Goal: Task Accomplishment & Management: Use online tool/utility

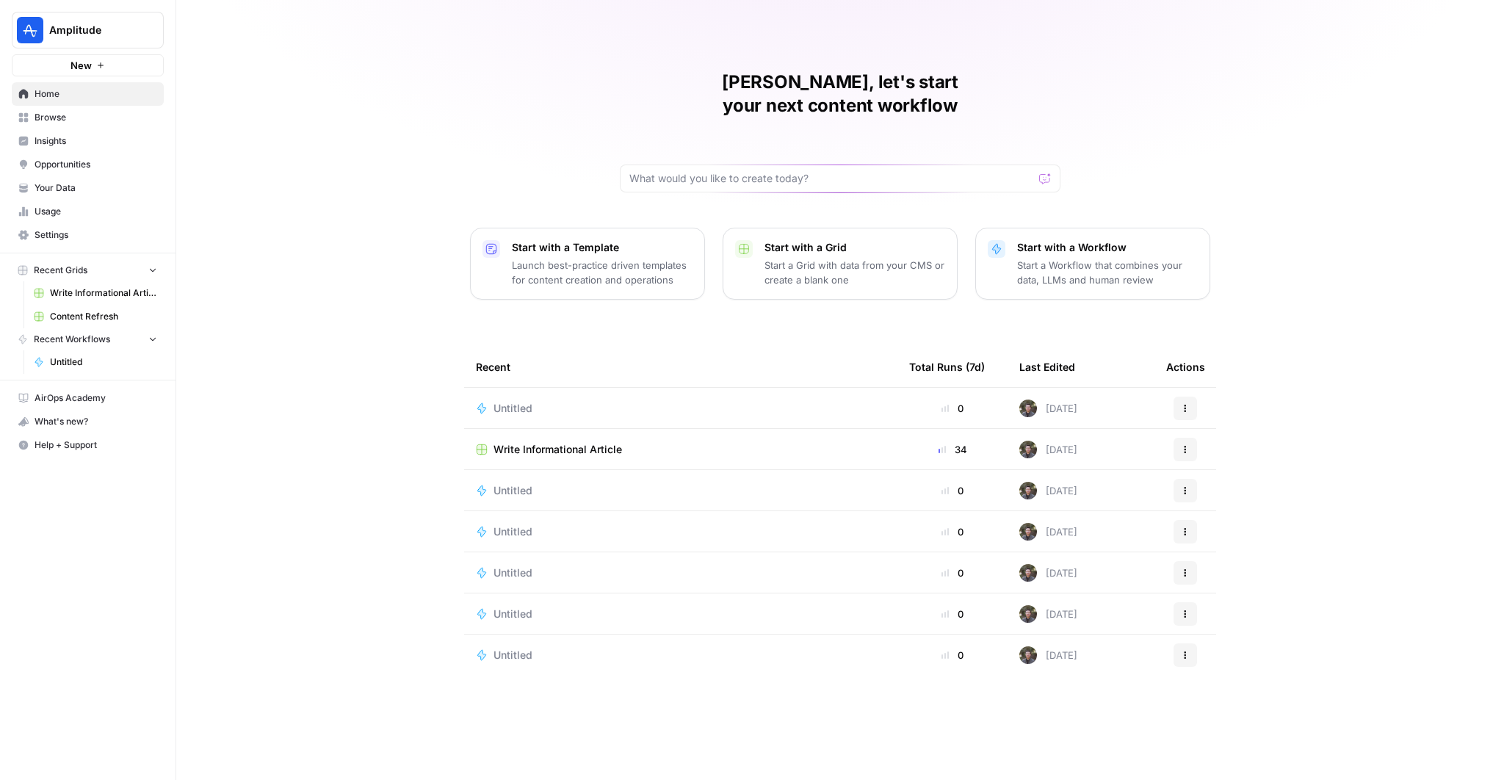
click at [551, 442] on span "Write Informational Article" at bounding box center [557, 449] width 128 height 15
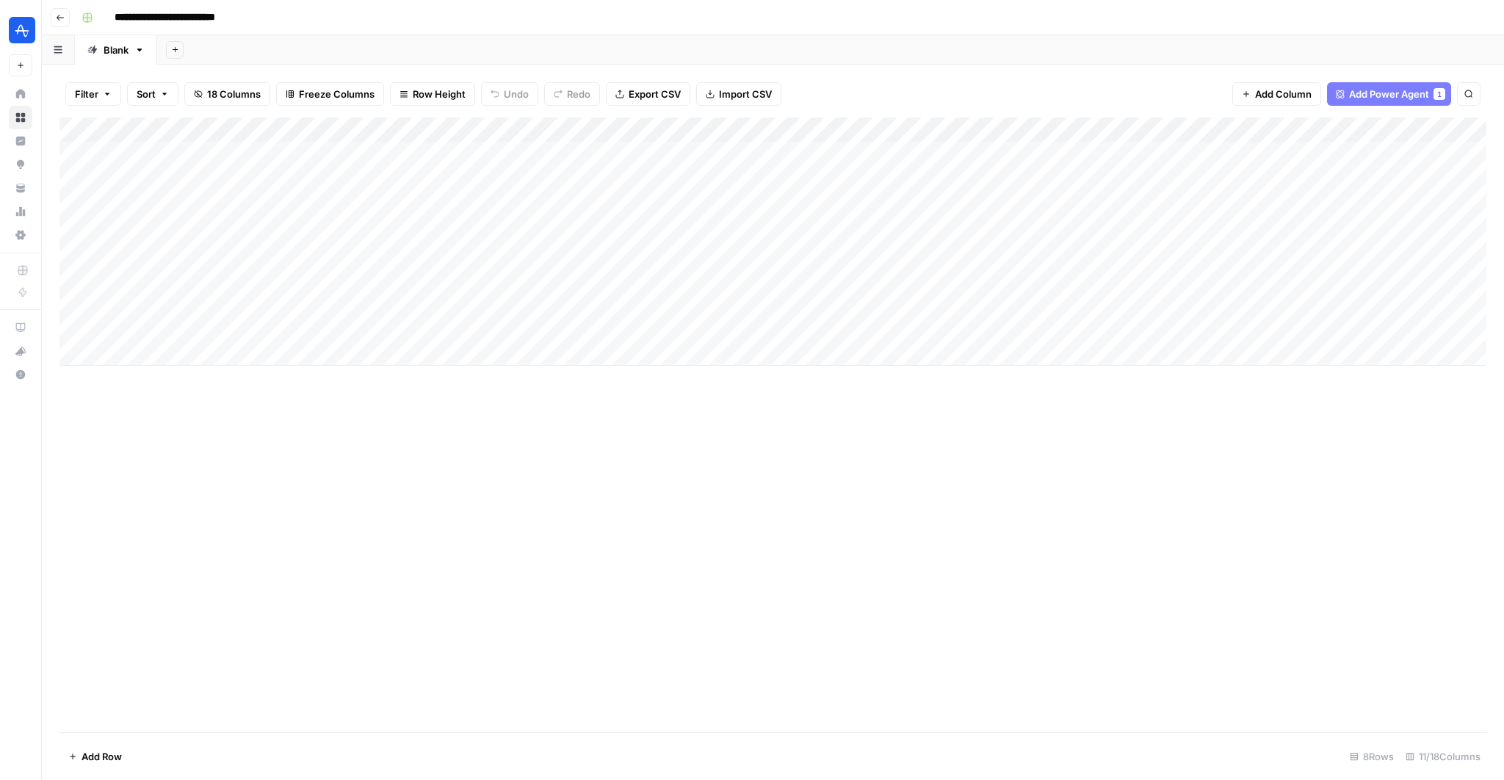
scroll to position [0, 661]
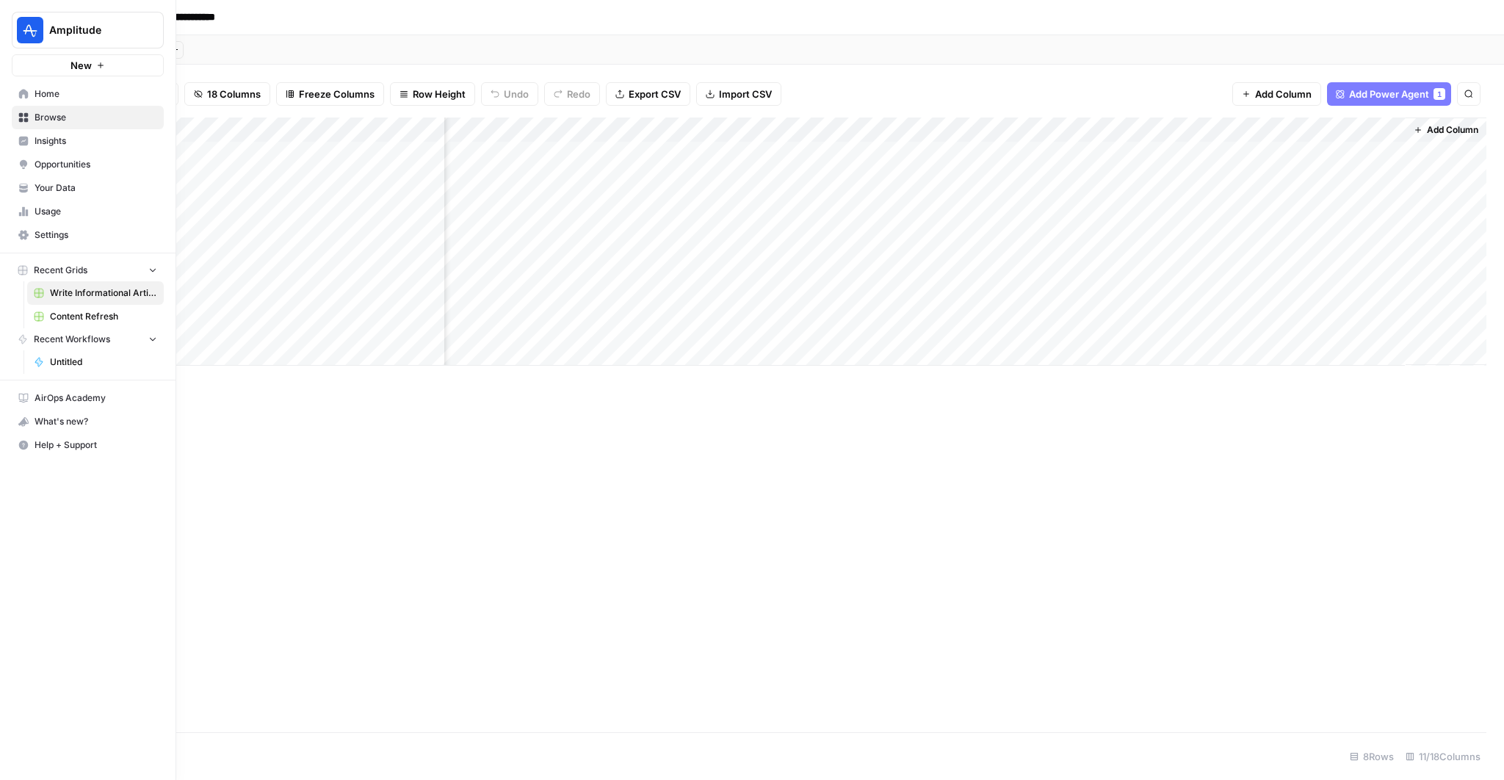
click at [55, 192] on span "Your Data" at bounding box center [96, 187] width 123 height 13
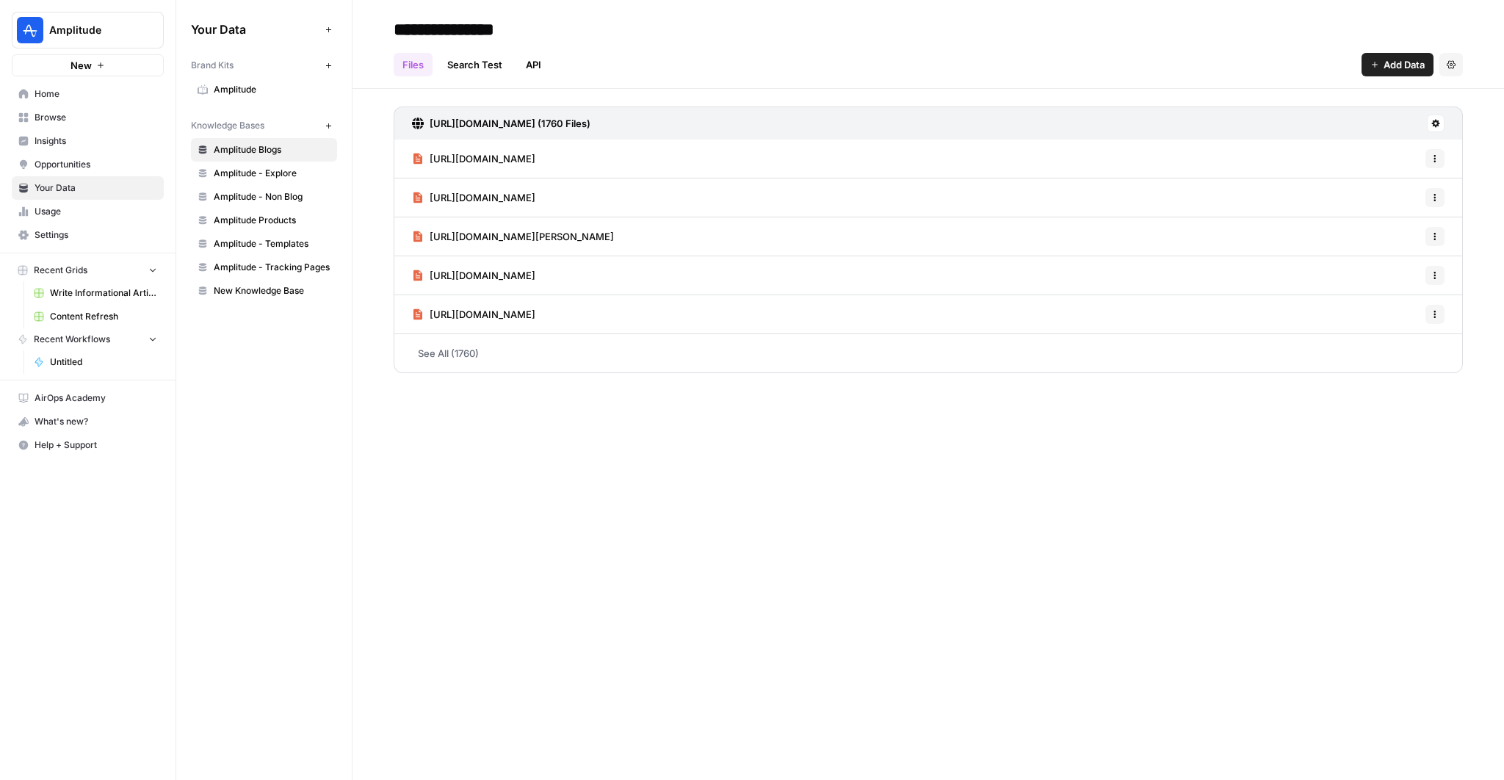
click at [51, 203] on link "Usage" at bounding box center [88, 211] width 152 height 23
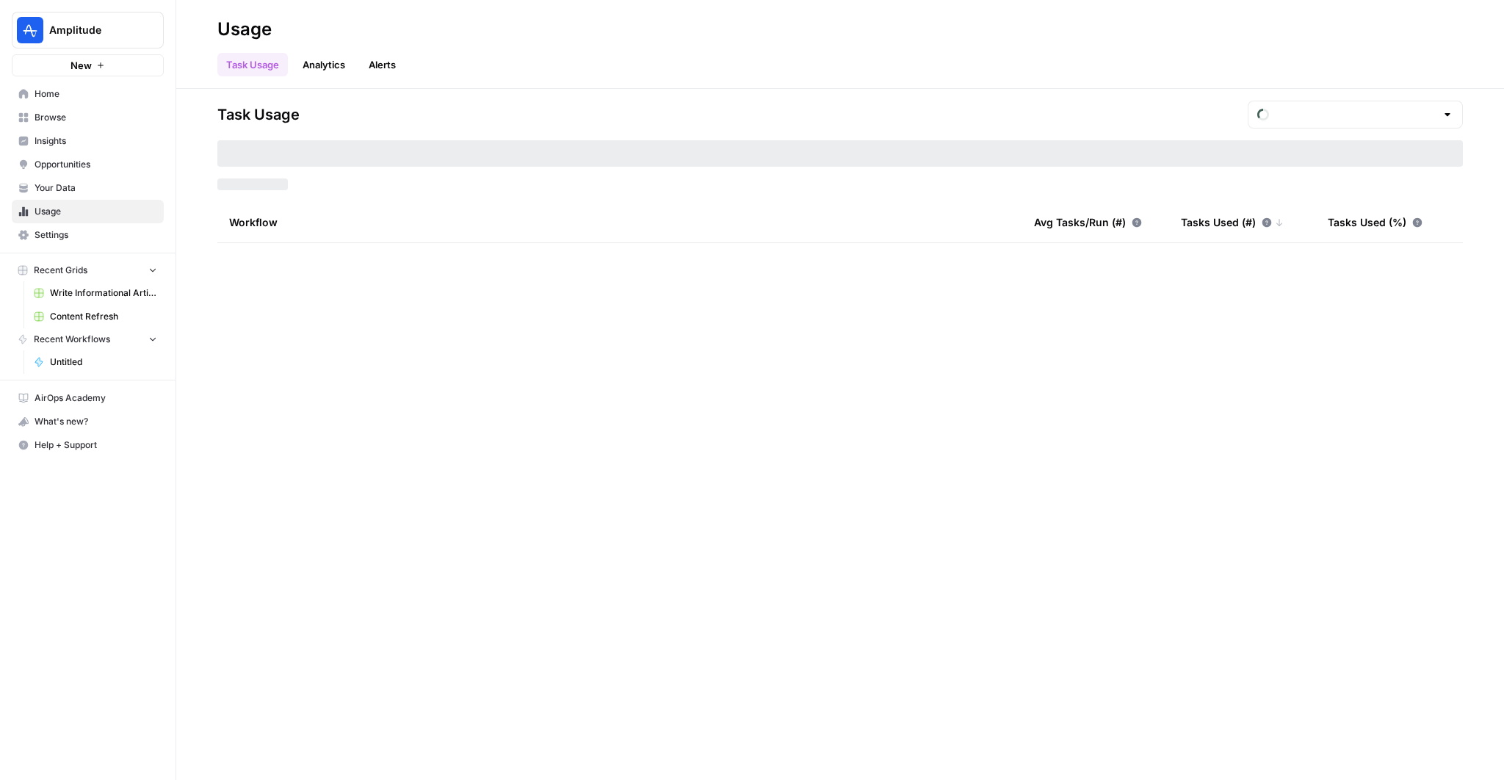
type input "August Tasks"
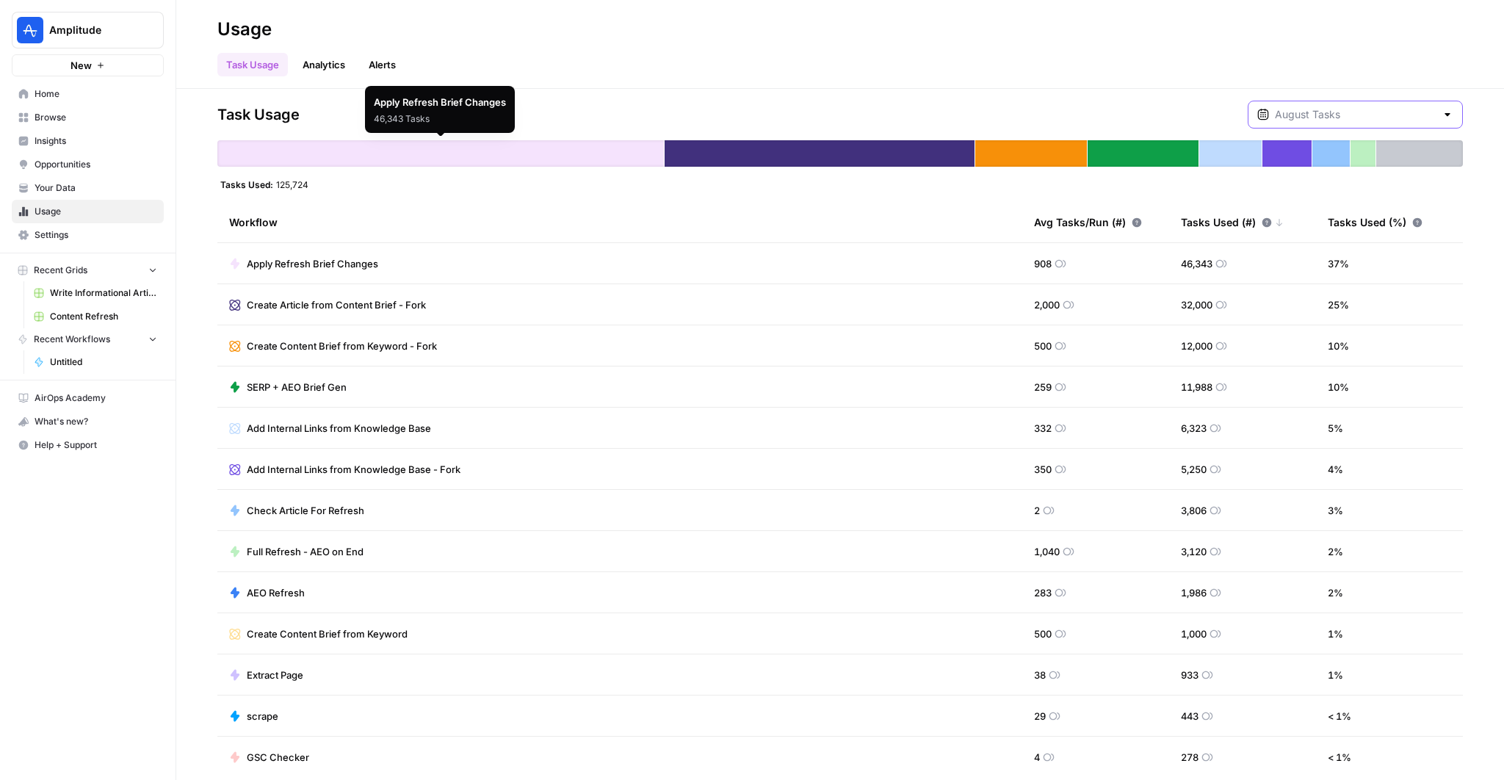
click at [1359, 109] on input "text" at bounding box center [1355, 114] width 161 height 15
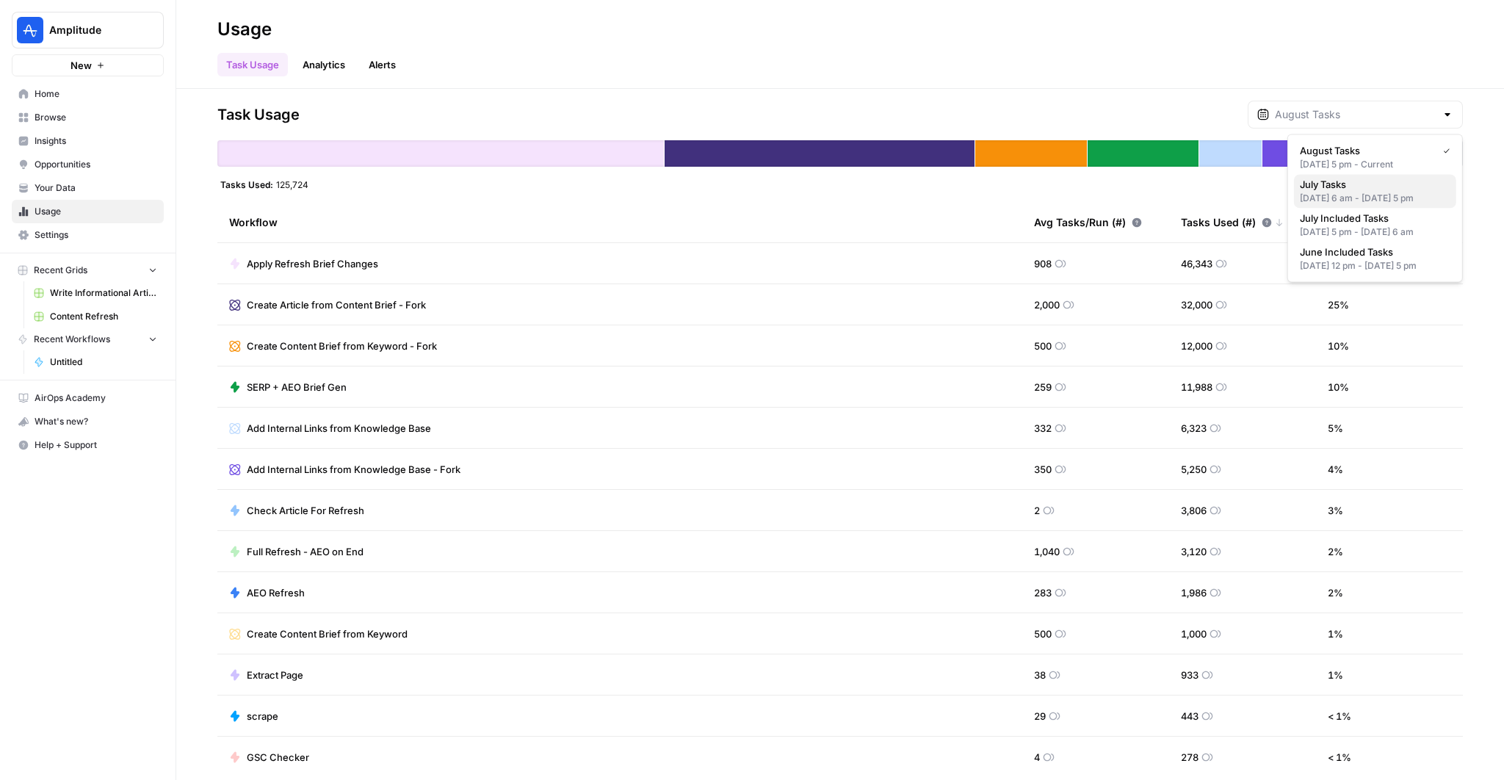
click at [1349, 200] on div "[DATE] 6 am - [DATE] 5 pm" at bounding box center [1374, 198] width 151 height 13
type input "July Tasks"
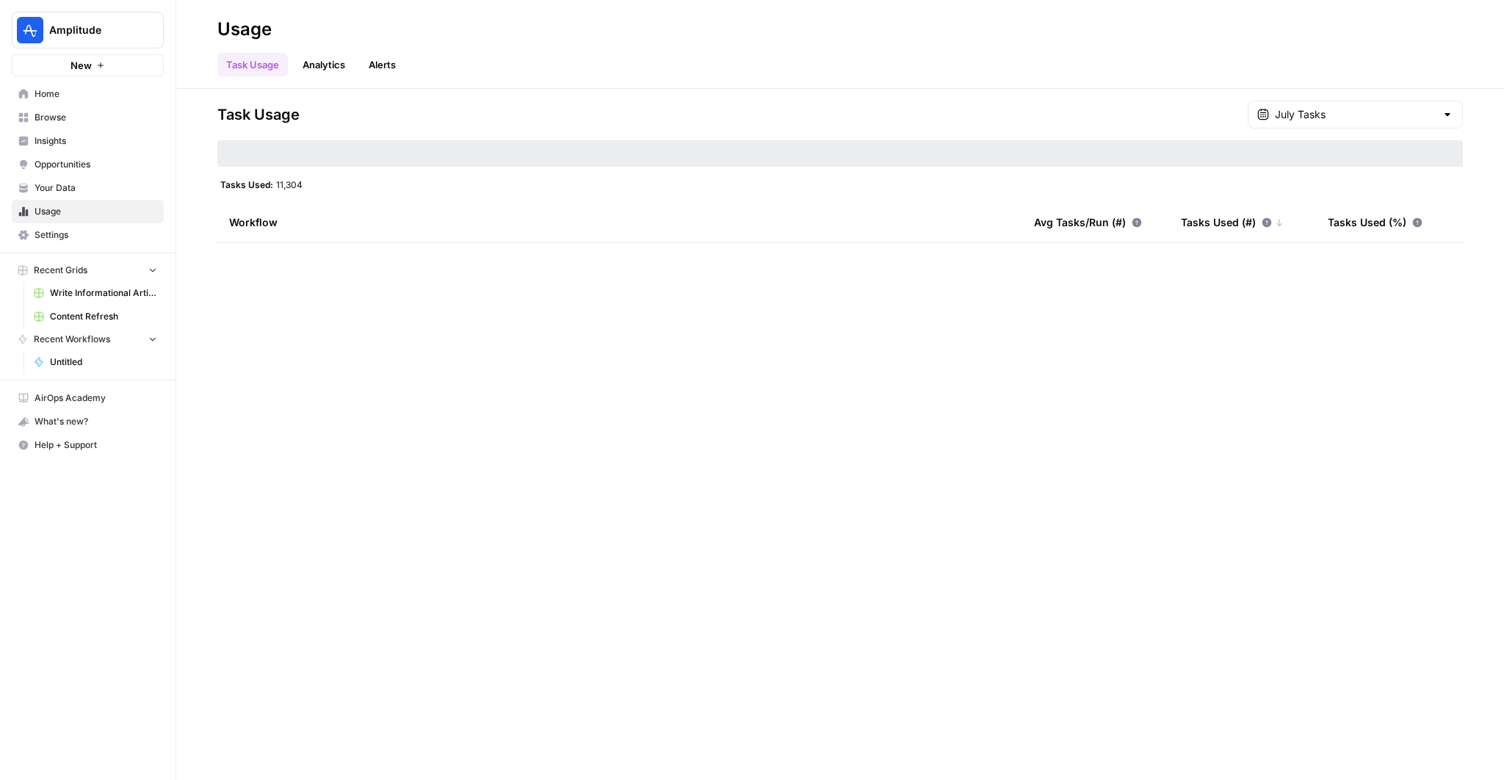
click at [1366, 132] on div "Task Usage July Tasks Tasks Used: 11,304 Workflow Avg Tasks/Run (#) Tasks Used …" at bounding box center [839, 172] width 1245 height 142
click at [1360, 119] on input "text" at bounding box center [1355, 114] width 161 height 15
click at [1345, 143] on span "August Tasks" at bounding box center [1371, 150] width 145 height 15
type input "August Tasks"
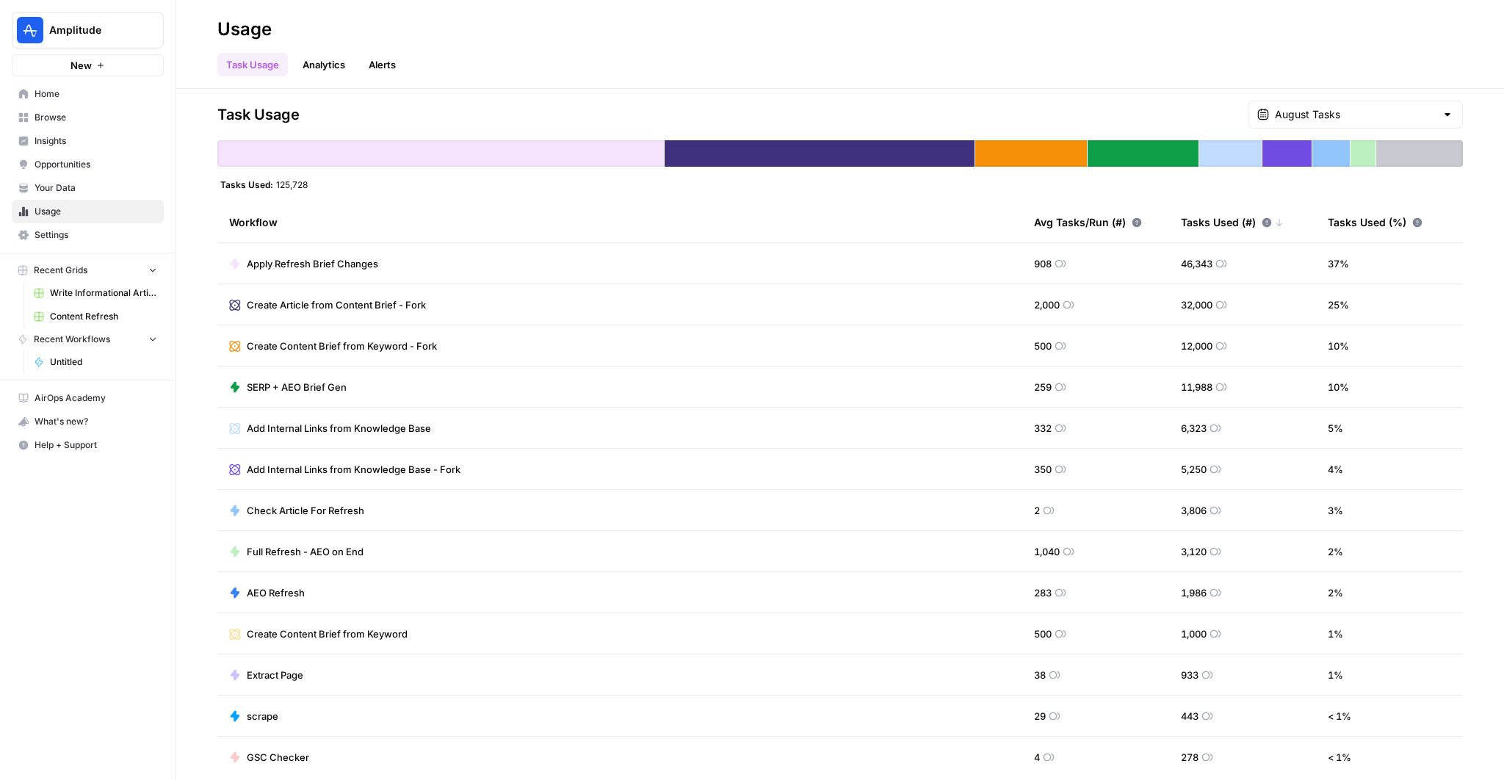
click at [46, 122] on span "Browse" at bounding box center [96, 117] width 123 height 13
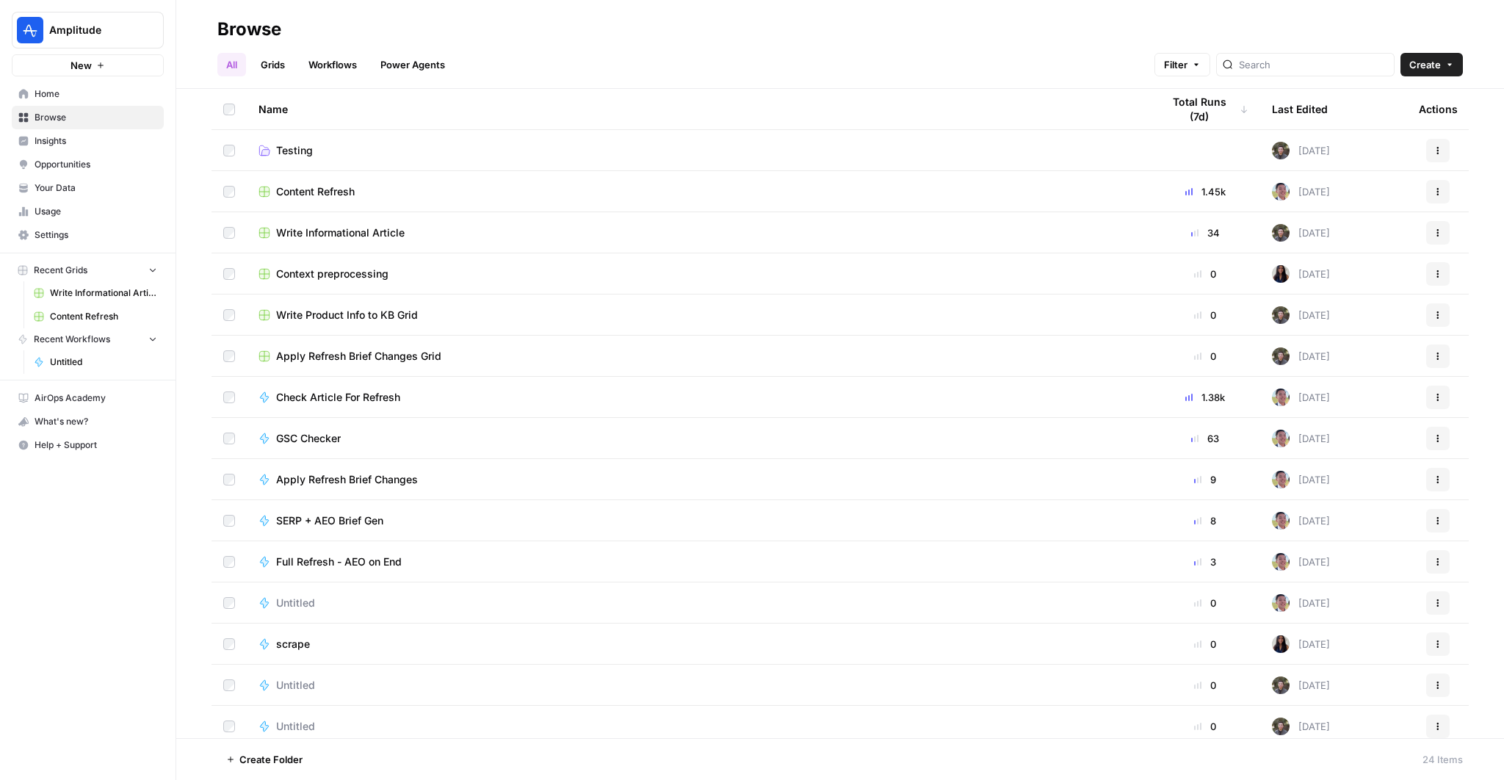
click at [327, 233] on span "Write Informational Article" at bounding box center [340, 232] width 128 height 15
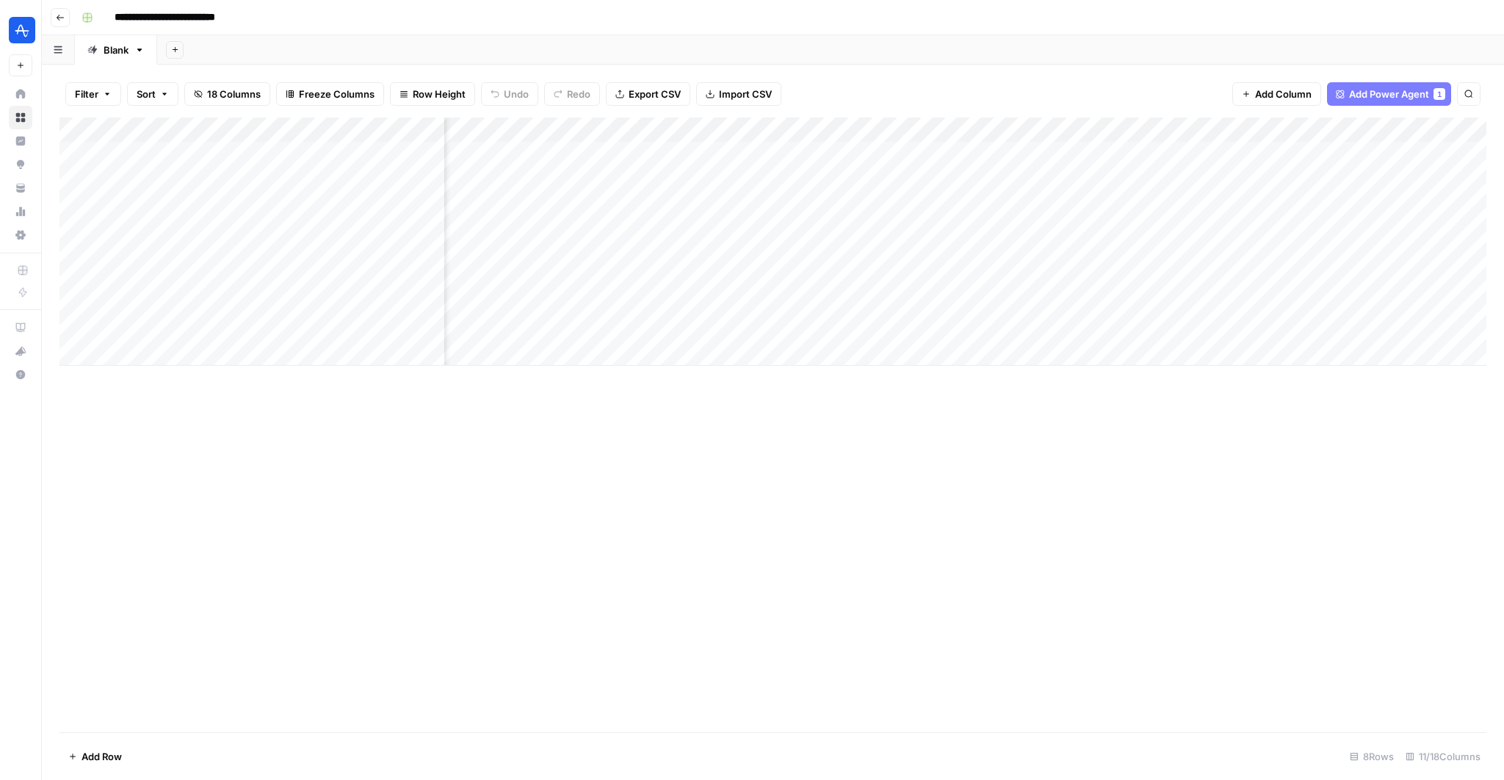
scroll to position [0, 661]
click at [1391, 307] on div "Add Column" at bounding box center [772, 241] width 1426 height 248
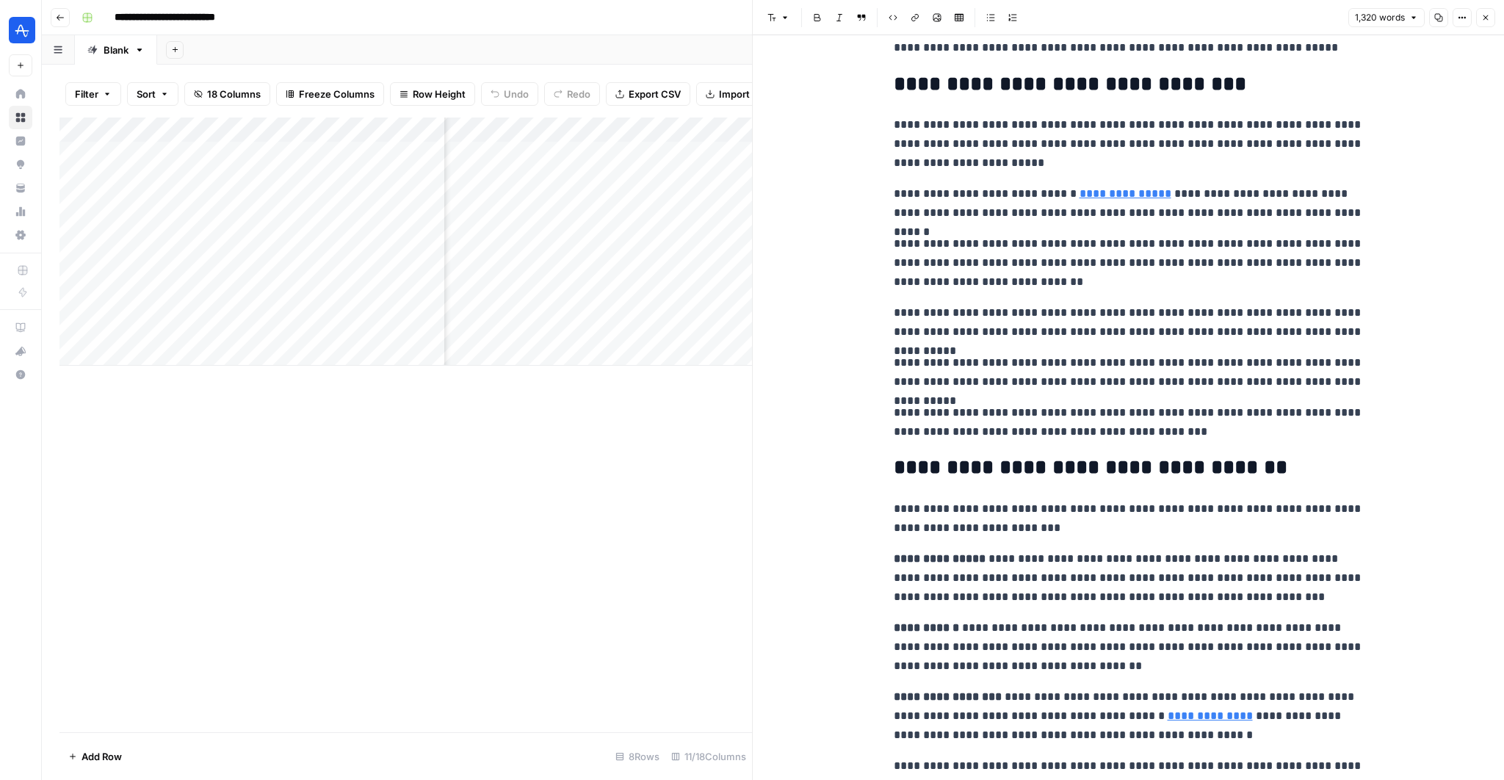
scroll to position [1386, 0]
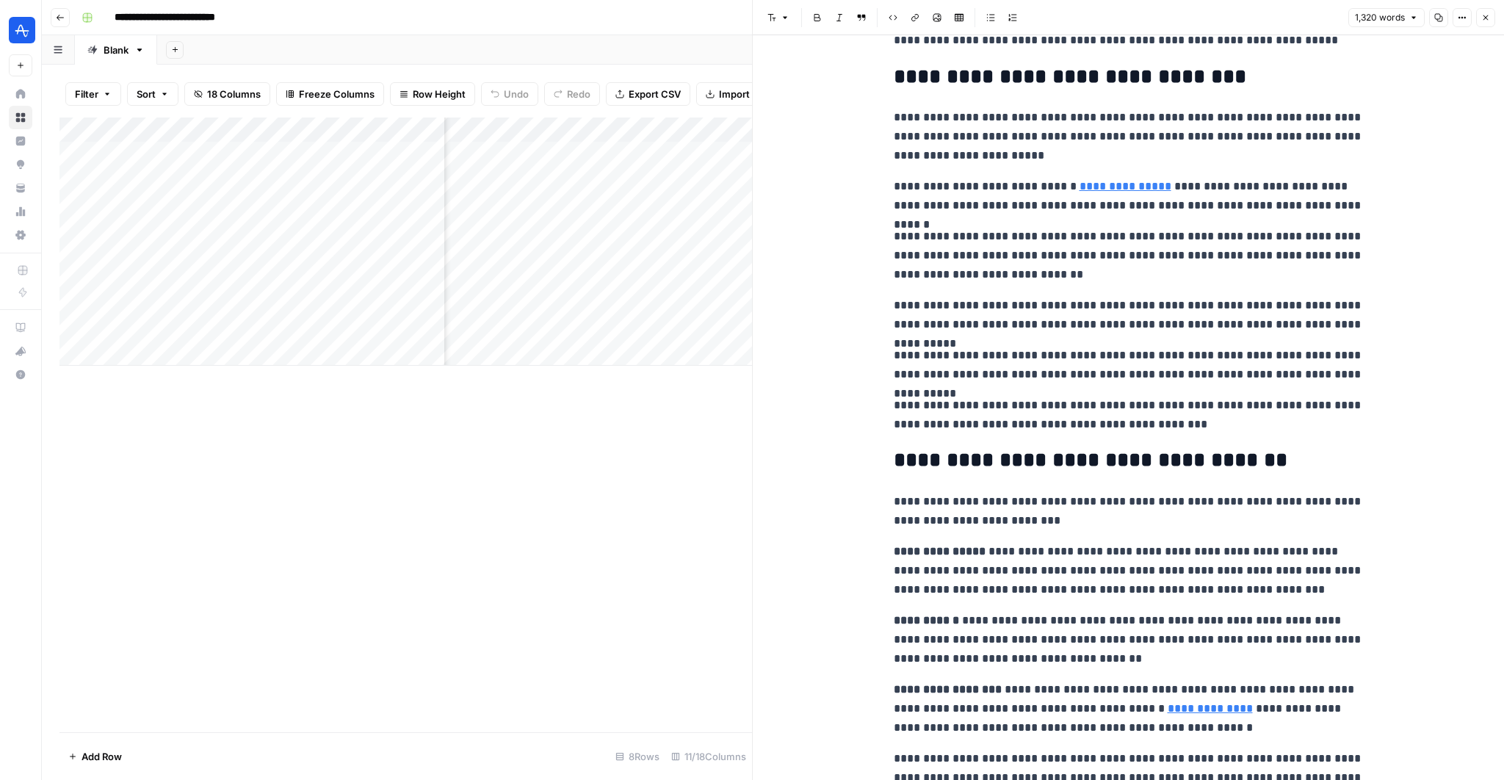
click at [569, 707] on div "Add Column" at bounding box center [405, 424] width 692 height 614
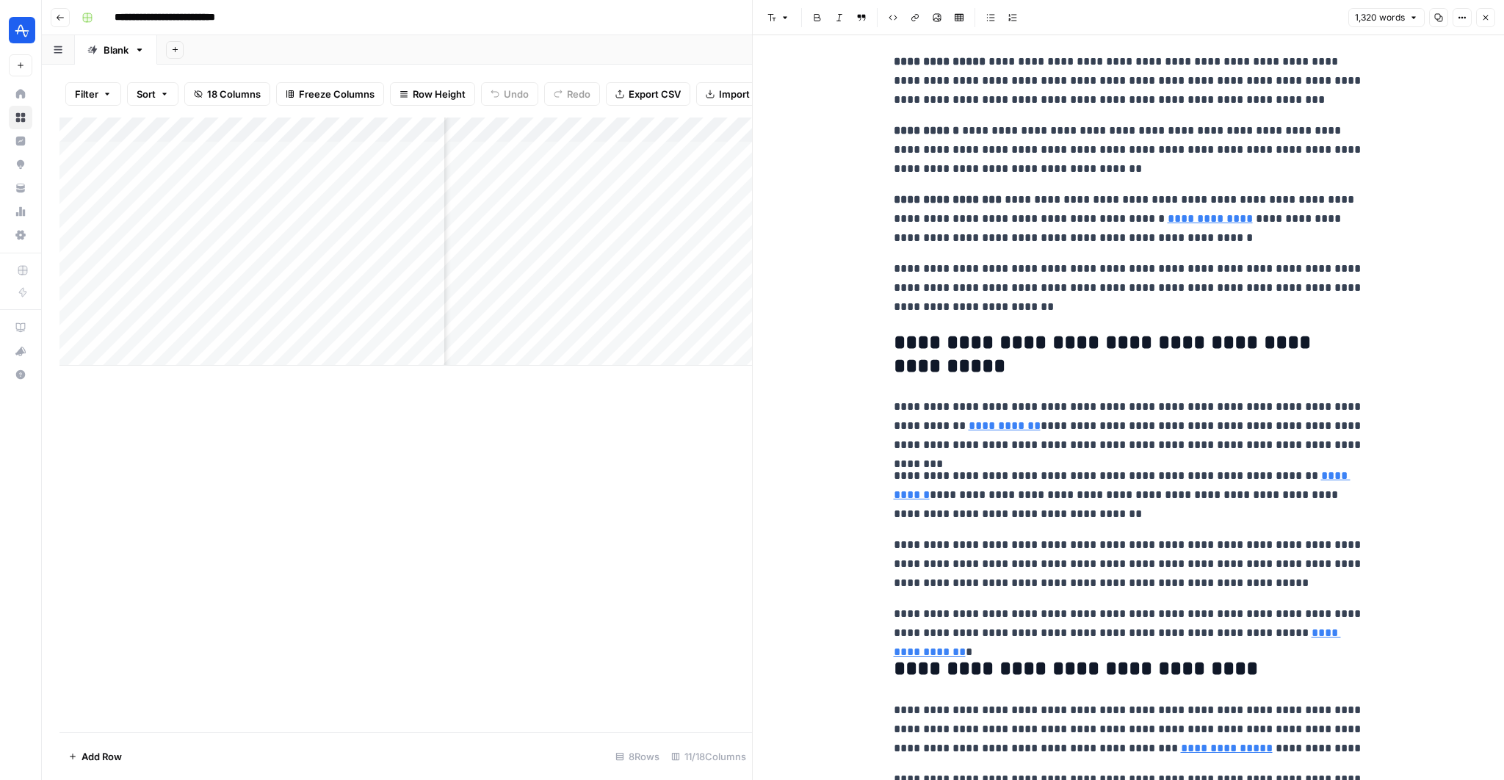
scroll to position [1896, 0]
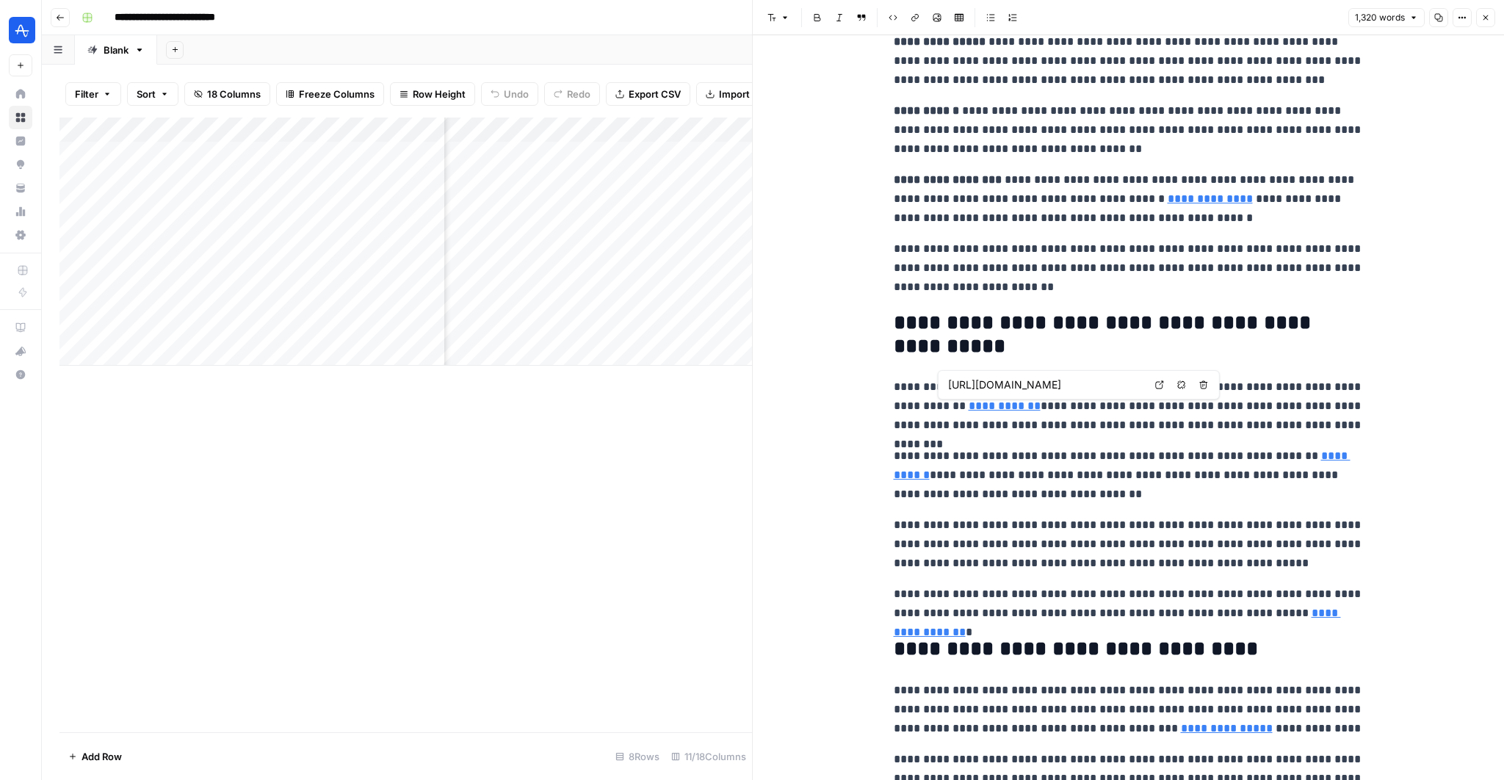
type input "[URL][DOMAIN_NAME]"
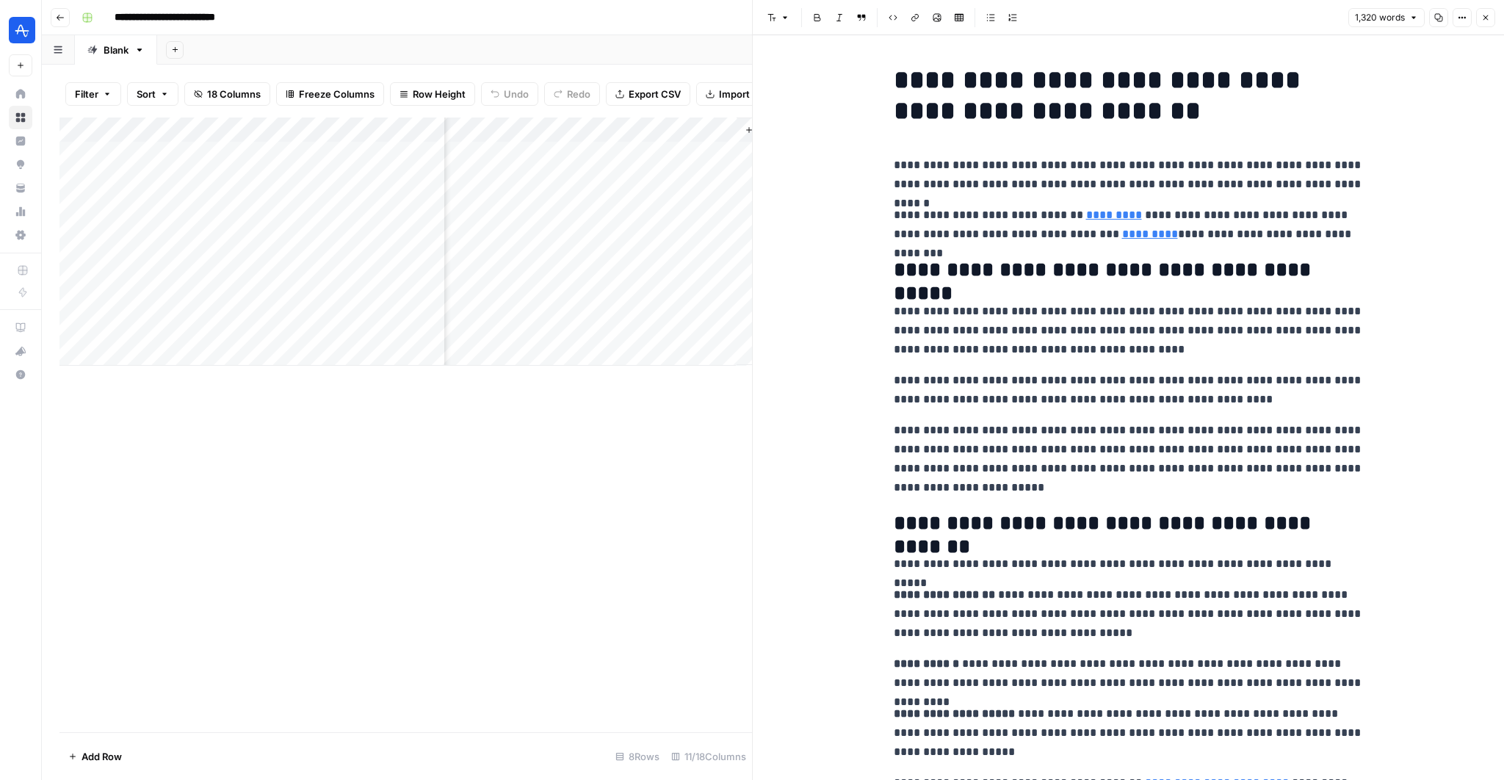
scroll to position [0, 1395]
click at [656, 281] on div "Add Column" at bounding box center [405, 241] width 692 height 248
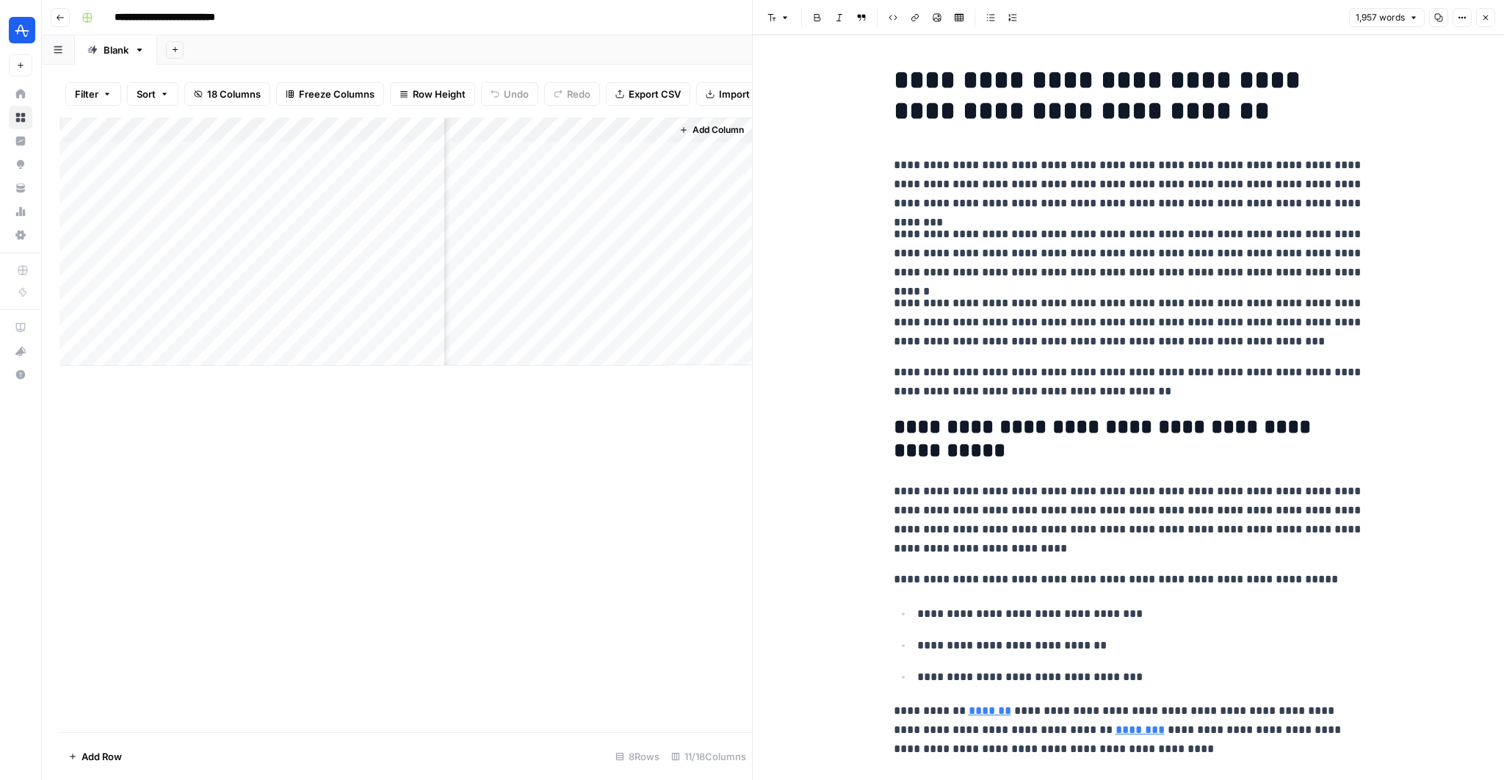
scroll to position [14, 0]
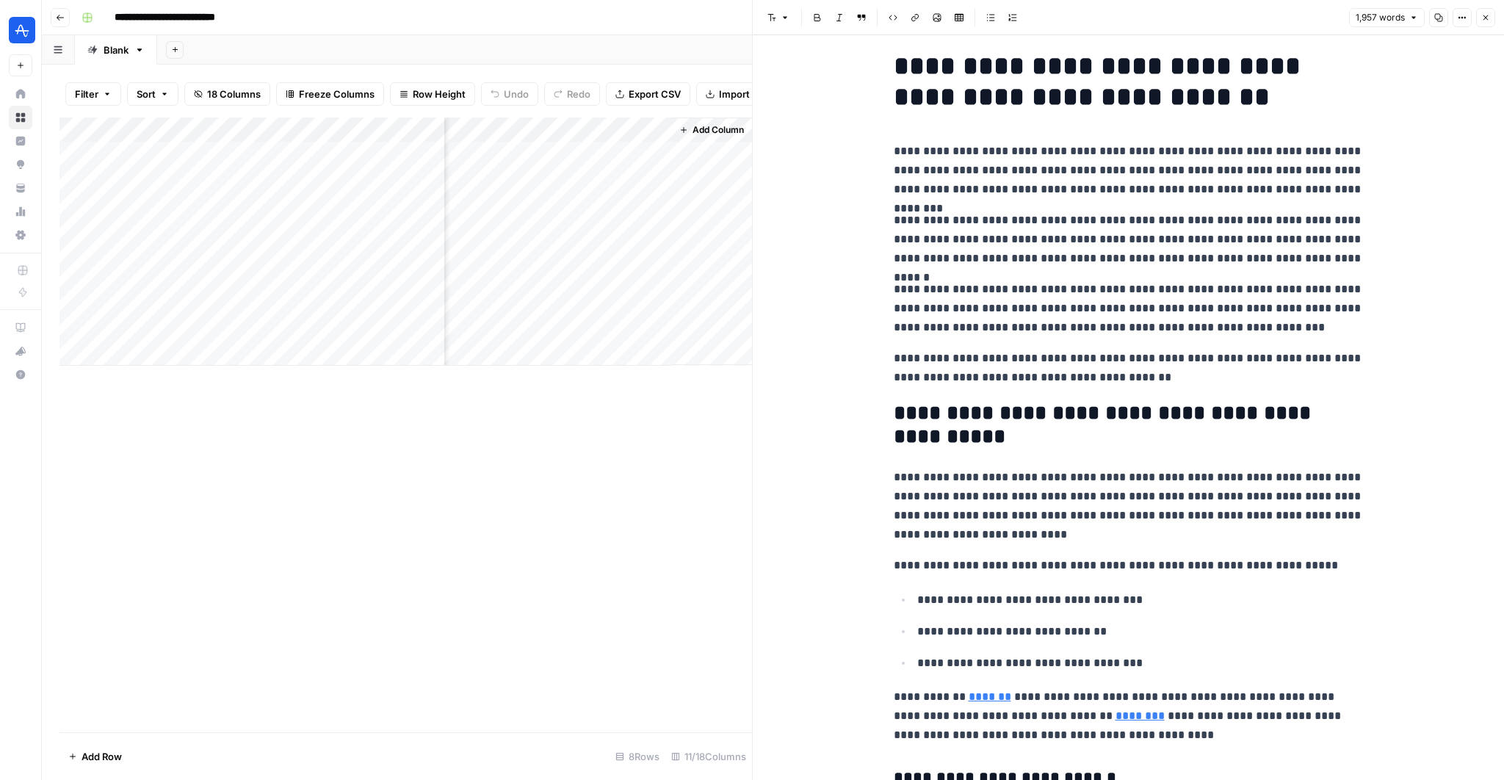
click at [1154, 247] on p "**********" at bounding box center [1128, 239] width 470 height 57
click at [1236, 184] on p "**********" at bounding box center [1128, 170] width 470 height 57
click at [1217, 213] on p "**********" at bounding box center [1128, 239] width 470 height 57
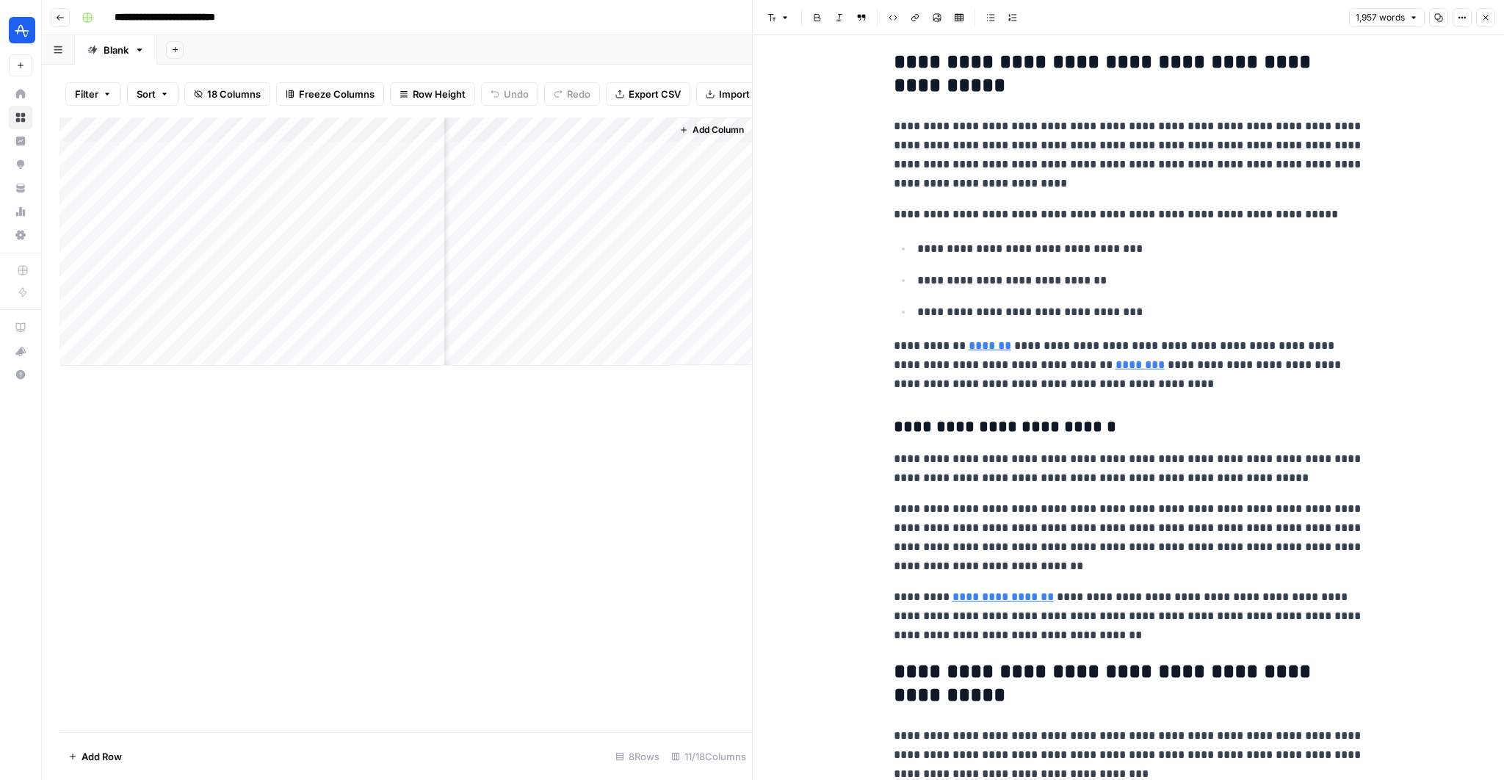
scroll to position [366, 0]
type input "[URL][DOMAIN_NAME]"
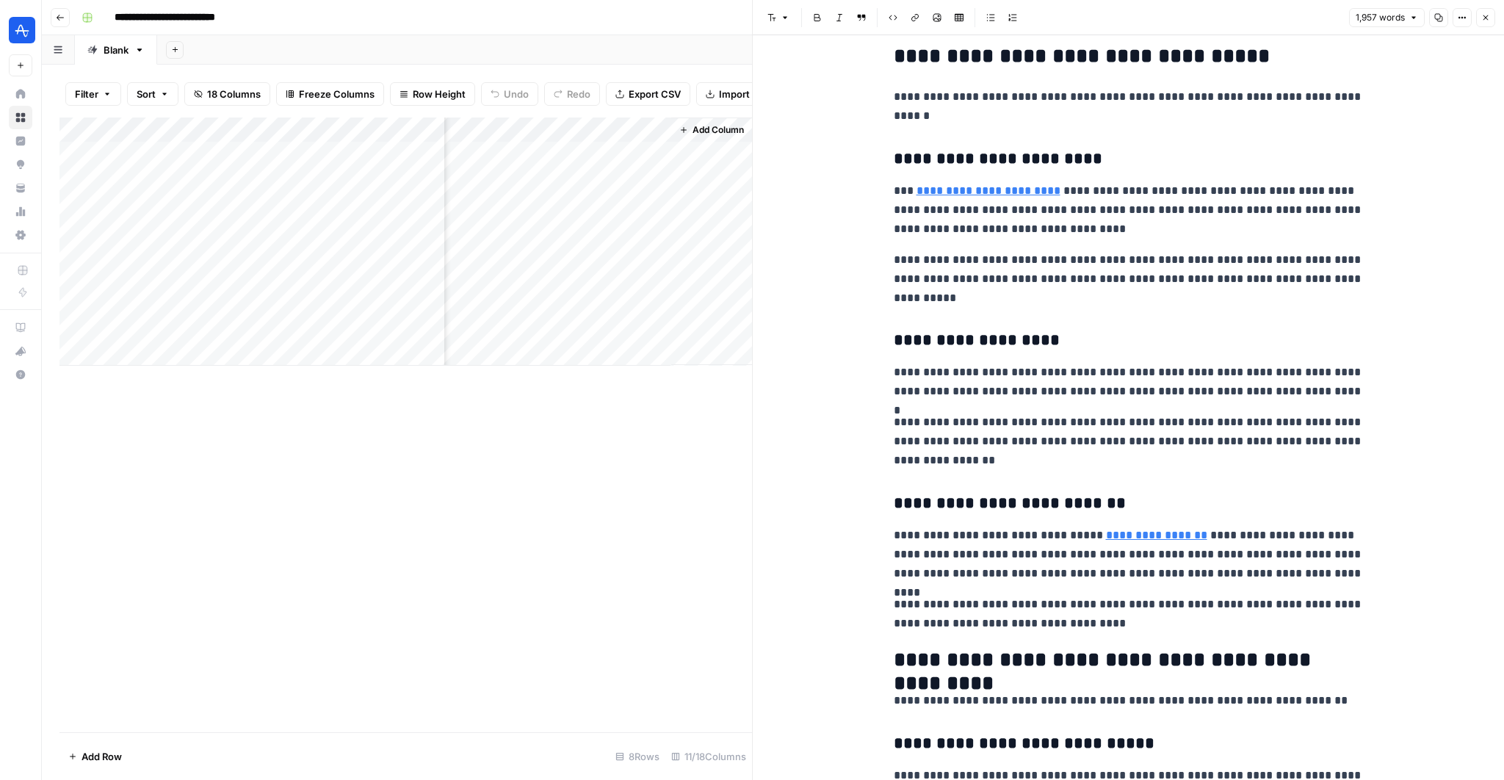
scroll to position [3133, 0]
